Goal: Book appointment/travel/reservation

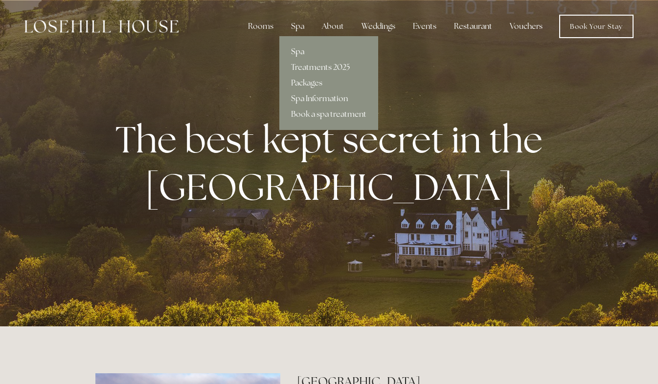
click at [298, 50] on link "Spa" at bounding box center [328, 52] width 99 height 16
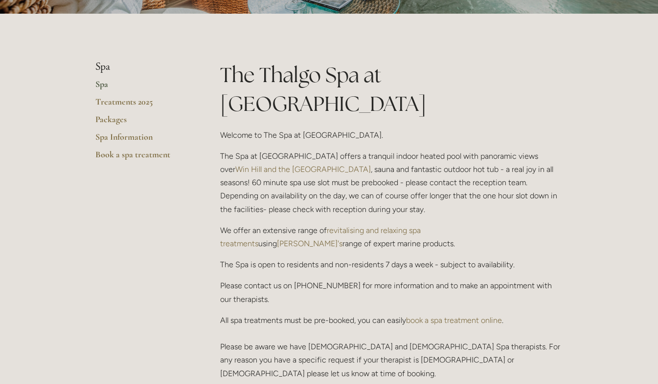
scroll to position [362, 0]
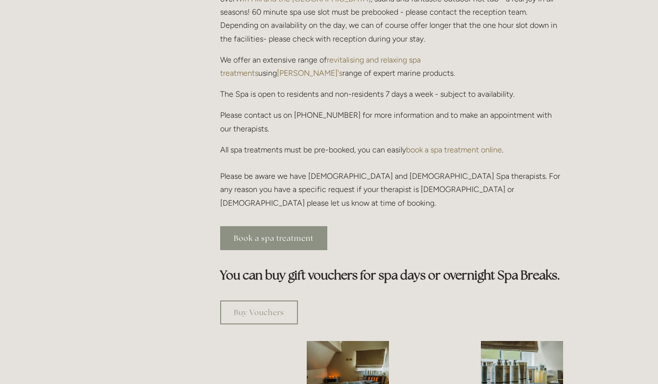
click at [275, 226] on link "Book a spa treatment" at bounding box center [273, 238] width 107 height 24
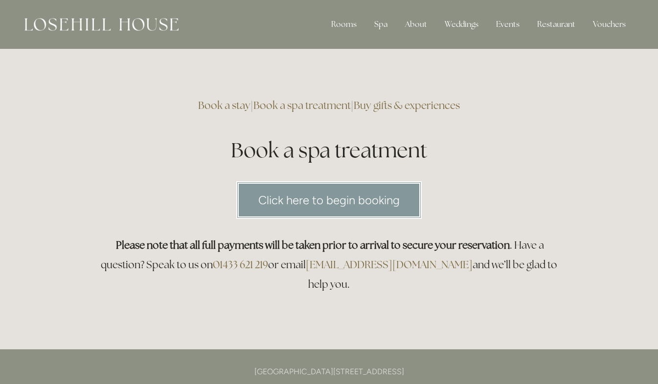
click at [336, 207] on link "Click here to begin booking" at bounding box center [328, 200] width 185 height 38
